Goal: Information Seeking & Learning: Understand process/instructions

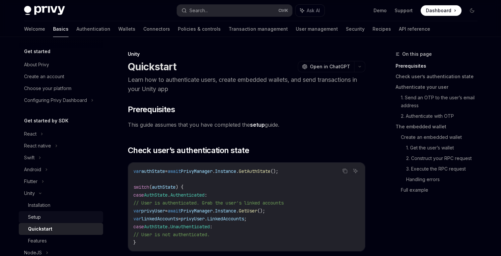
click at [50, 212] on link "Setup" at bounding box center [61, 217] width 84 height 12
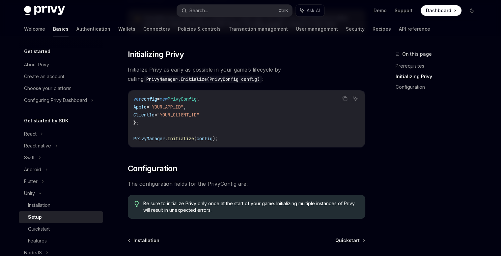
scroll to position [115, 0]
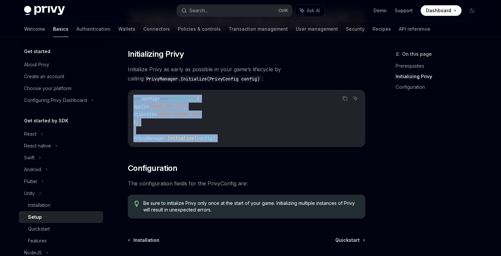
drag, startPoint x: 227, startPoint y: 140, endPoint x: 127, endPoint y: 99, distance: 108.2
click at [127, 99] on div "Unity Setup OpenAI Open in ChatGPT OpenAI Open in ChatGPT ​ Prerequisites Befor…" at bounding box center [185, 125] width 364 height 381
copy code "var config = new PrivyConfig { AppId = "YOUR_APP_ID" , ClientId = "YOUR_CLIENT_…"
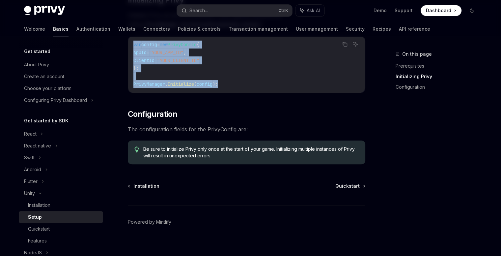
scroll to position [171, 0]
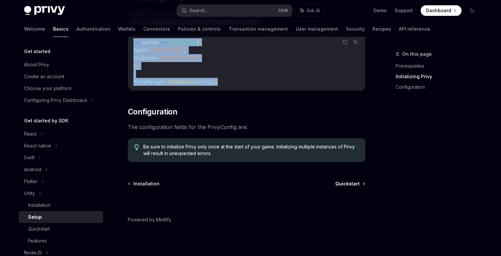
click at [358, 184] on span "Quickstart" at bounding box center [347, 183] width 24 height 7
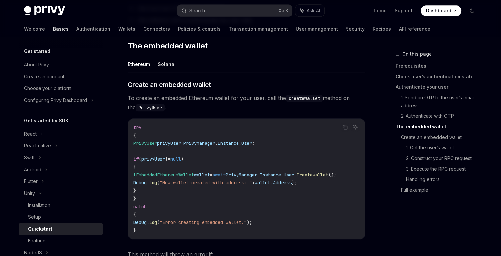
scroll to position [697, 0]
click at [176, 65] on ul "Ethereum Solana" at bounding box center [247, 64] width 238 height 16
click at [166, 66] on button "Solana" at bounding box center [166, 63] width 16 height 15
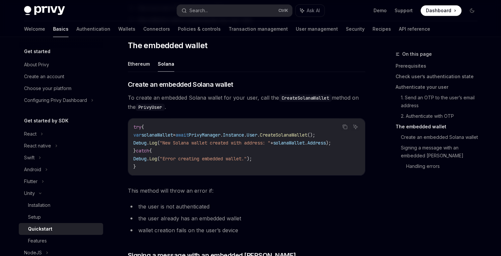
drag, startPoint x: 196, startPoint y: 173, endPoint x: 198, endPoint y: 179, distance: 6.1
click at [198, 175] on div "try { var solanaWallet = await PrivyManager . Instance . User . CreateSolanaWal…" at bounding box center [246, 146] width 237 height 57
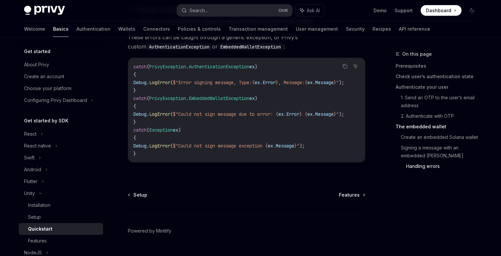
scroll to position [1589, 0]
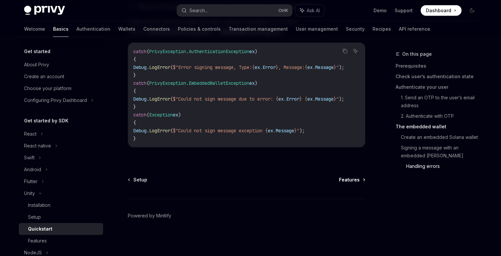
click at [342, 178] on span "Features" at bounding box center [349, 179] width 21 height 7
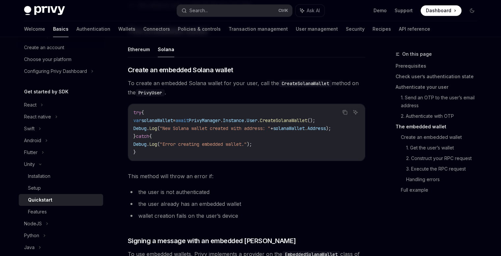
scroll to position [697, 0]
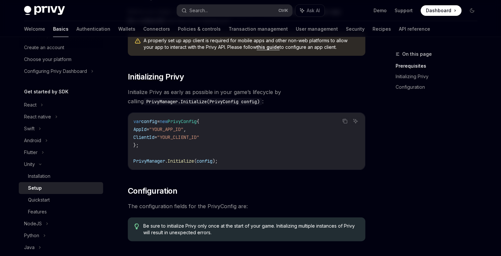
scroll to position [175, 0]
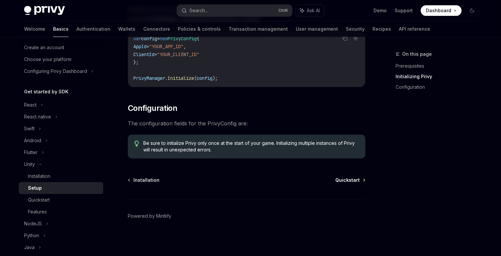
click at [347, 182] on span "Quickstart" at bounding box center [347, 180] width 24 height 7
type textarea "*"
